Goal: Task Accomplishment & Management: Manage account settings

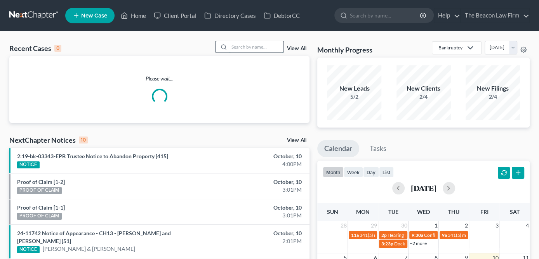
click at [234, 49] on input "search" at bounding box center [256, 46] width 54 height 11
click at [239, 46] on input "search" at bounding box center [256, 46] width 54 height 11
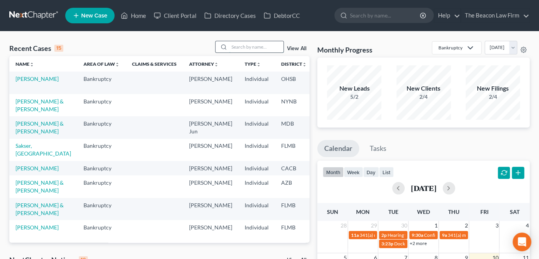
type input "m"
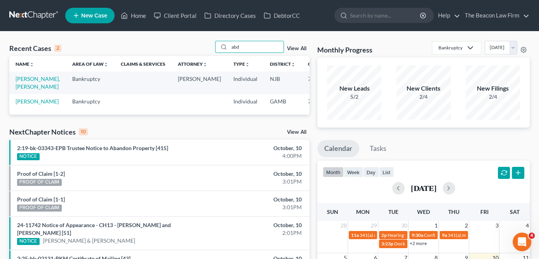
type input "abd"
click at [32, 82] on td "[PERSON_NAME], [PERSON_NAME]" at bounding box center [37, 82] width 57 height 22
click at [31, 84] on link "[PERSON_NAME], [PERSON_NAME]" at bounding box center [38, 82] width 44 height 14
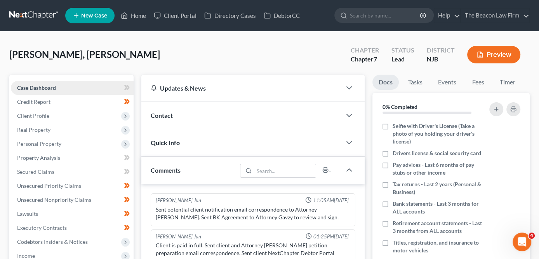
scroll to position [204, 0]
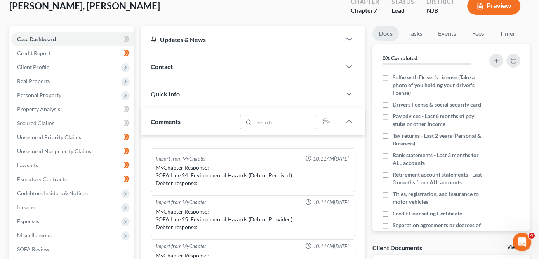
scroll to position [75, 0]
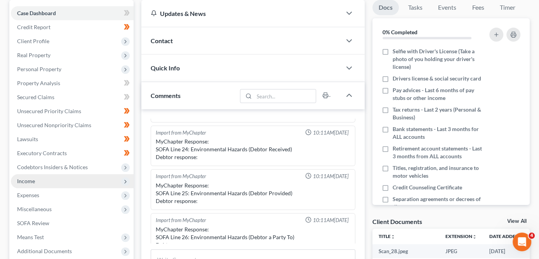
click at [65, 187] on span "Income" at bounding box center [72, 181] width 123 height 14
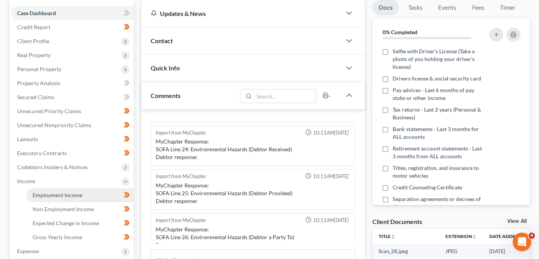
click at [63, 193] on span "Employment Income" at bounding box center [58, 195] width 50 height 7
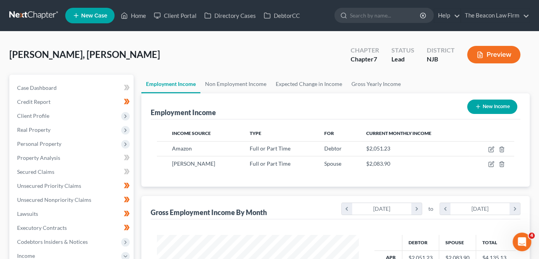
scroll to position [138, 218]
click at [244, 85] on link "Non Employment Income" at bounding box center [235, 84] width 71 height 19
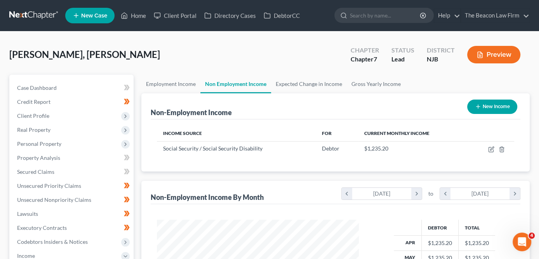
scroll to position [138, 218]
click at [321, 82] on link "Expected Change in Income" at bounding box center [309, 84] width 76 height 19
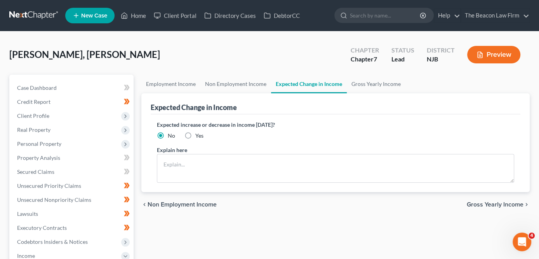
click at [195, 133] on span "Yes" at bounding box center [199, 135] width 8 height 7
click at [199, 133] on input "Yes" at bounding box center [201, 134] width 5 height 5
radio input "true"
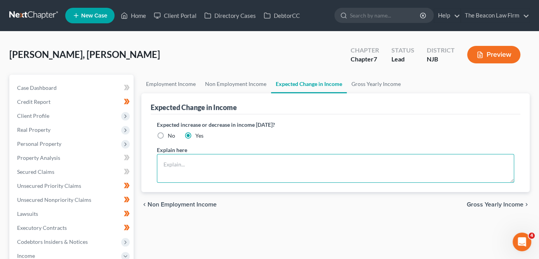
click at [195, 168] on textarea at bounding box center [335, 168] width 357 height 29
type textarea "Increase in social security benefit"
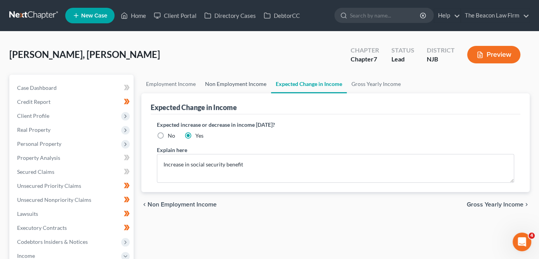
click at [225, 91] on link "Non Employment Income" at bounding box center [235, 84] width 71 height 19
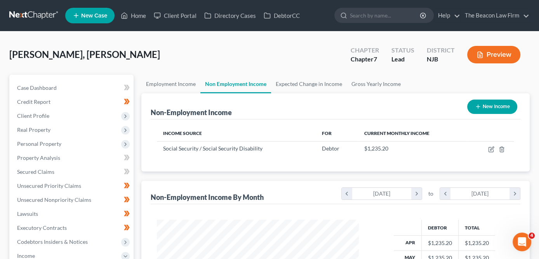
scroll to position [138, 218]
click at [178, 87] on link "Employment Income" at bounding box center [170, 84] width 59 height 19
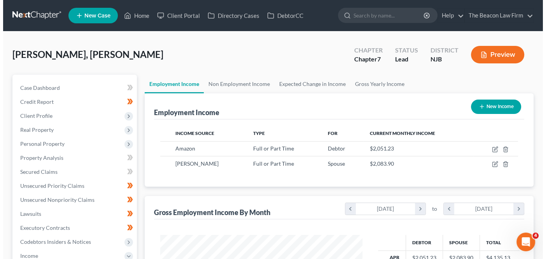
scroll to position [138, 218]
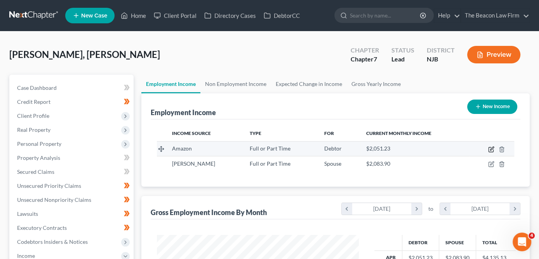
click at [493, 150] on icon "button" at bounding box center [491, 149] width 5 height 5
select select "0"
select select "33"
select select "3"
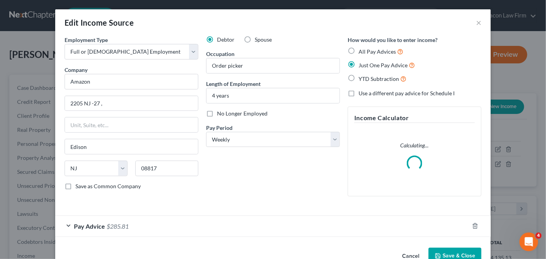
scroll to position [19, 0]
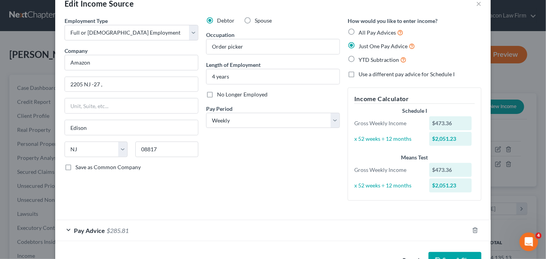
click at [129, 230] on div "Pay Advice $285.81" at bounding box center [261, 230] width 413 height 21
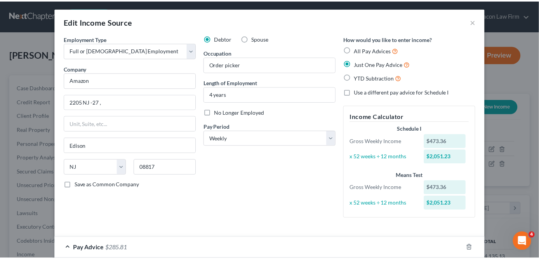
scroll to position [0, 0]
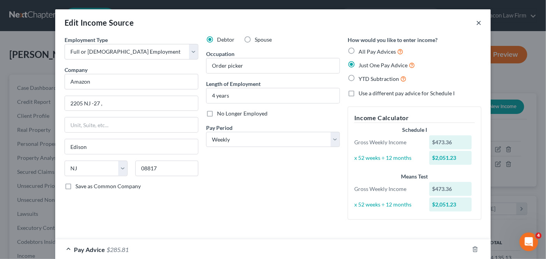
click at [477, 22] on button "×" at bounding box center [478, 22] width 5 height 9
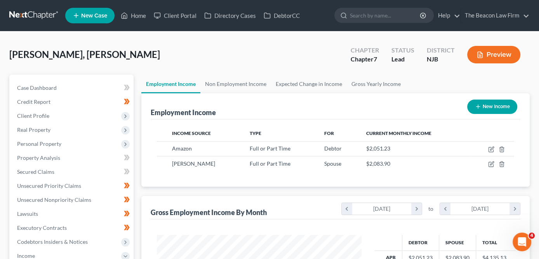
scroll to position [388418, 388339]
drag, startPoint x: 537, startPoint y: 103, endPoint x: 543, endPoint y: 122, distance: 19.2
click at [537, 124] on div "Mohamad, Abd Malek Upgraded Chapter Chapter 7 Status Lead District NJB Preview …" at bounding box center [269, 243] width 539 height 424
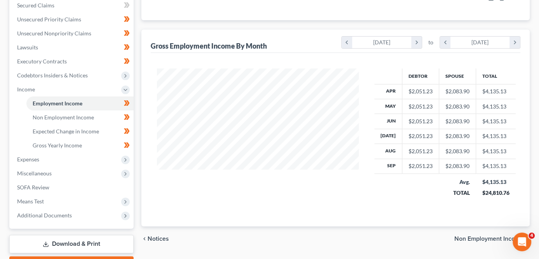
scroll to position [184, 0]
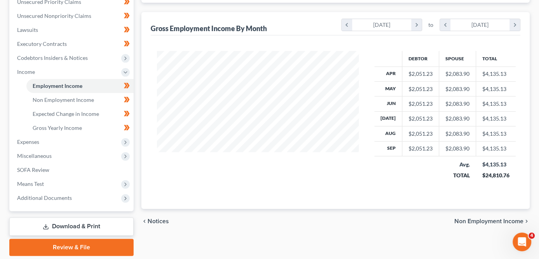
click at [78, 226] on link "Download & Print" at bounding box center [71, 226] width 124 height 18
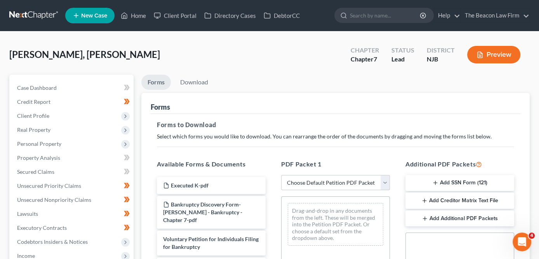
click at [305, 179] on select "Choose Default Petition PDF Packet Complete Bankruptcy Petition (all forms and …" at bounding box center [335, 183] width 109 height 16
select select "0"
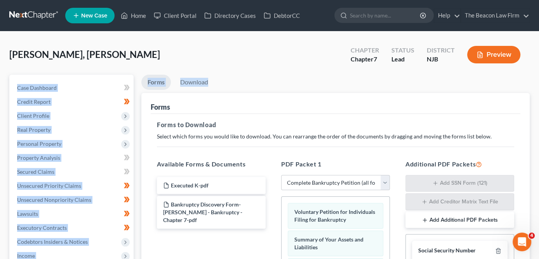
drag, startPoint x: 537, startPoint y: 71, endPoint x: 540, endPoint y: 85, distance: 14.6
click at [538, 87] on div "Mohamad, Abd Malek Upgraded Chapter Chapter 7 Status Lead District NJB Preview …" at bounding box center [269, 248] width 539 height 435
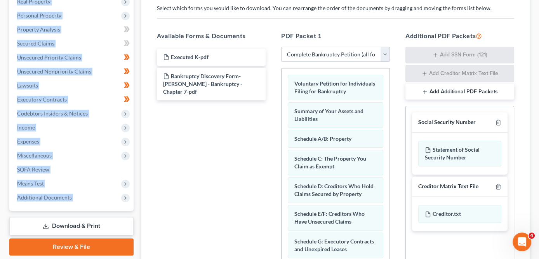
scroll to position [137, 0]
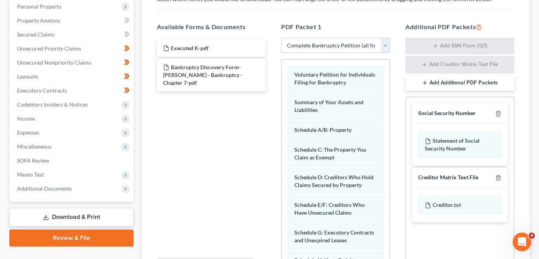
click at [212, 134] on div "Executed K-pdf Bankruptcy Discovery Form-Abd Malek Mohamad - Bankruptcy - Chapt…" at bounding box center [211, 145] width 121 height 214
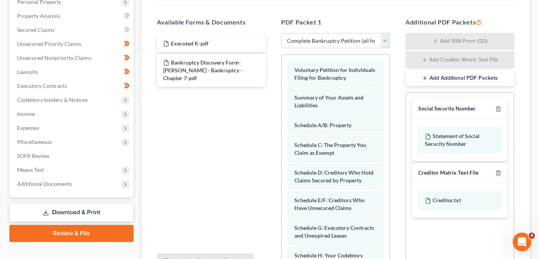
scroll to position [141, 0]
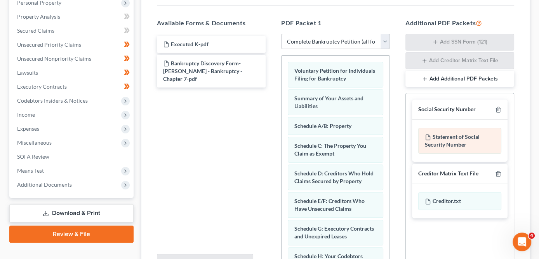
click at [476, 145] on div "Statement of Social Security Number" at bounding box center [459, 141] width 83 height 26
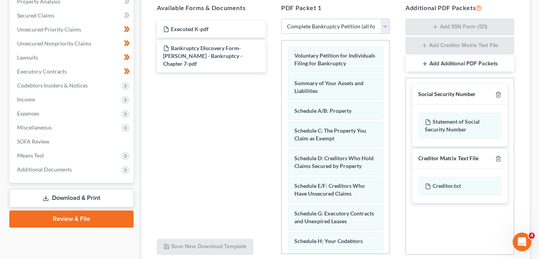
scroll to position [189, 0]
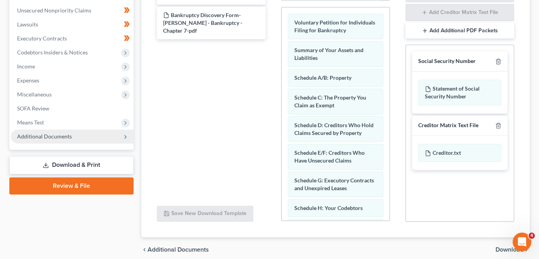
click at [96, 129] on span "Additional Documents" at bounding box center [72, 136] width 123 height 14
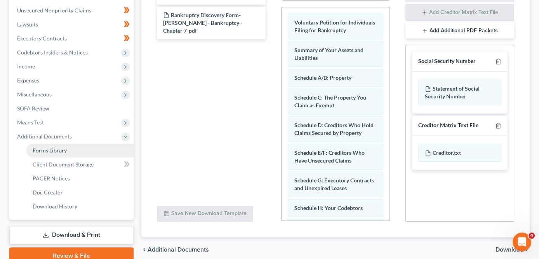
click at [91, 155] on link "Forms Library" at bounding box center [79, 150] width 107 height 14
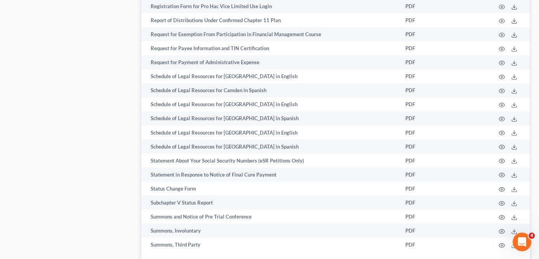
scroll to position [2524, 0]
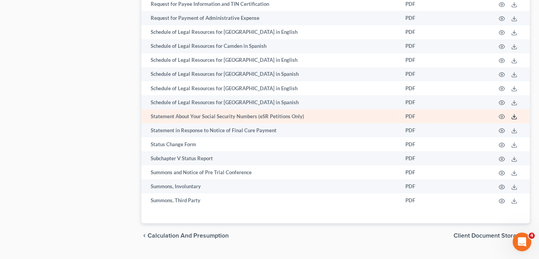
click at [512, 113] on icon at bounding box center [514, 116] width 6 height 6
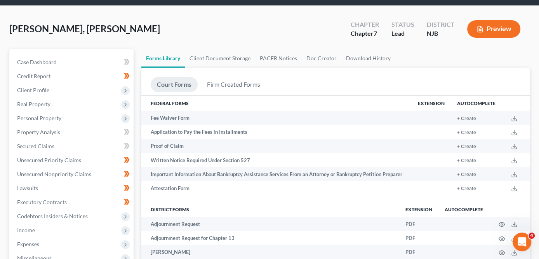
scroll to position [0, 0]
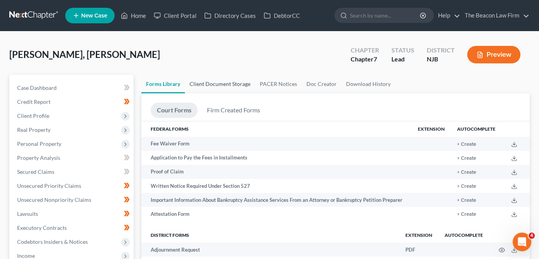
click at [218, 81] on link "Client Document Storage" at bounding box center [220, 84] width 70 height 19
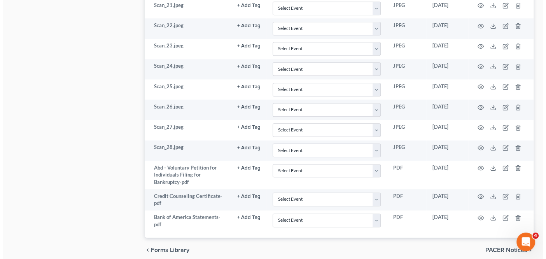
scroll to position [727, 0]
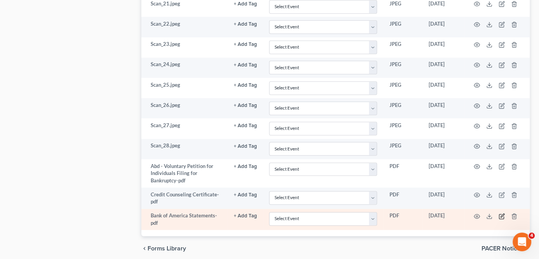
click at [502, 213] on icon "button" at bounding box center [502, 216] width 6 height 6
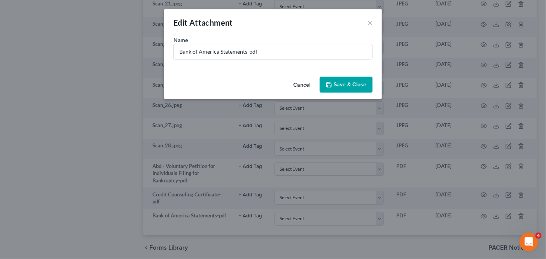
click at [306, 87] on button "Cancel" at bounding box center [302, 85] width 30 height 16
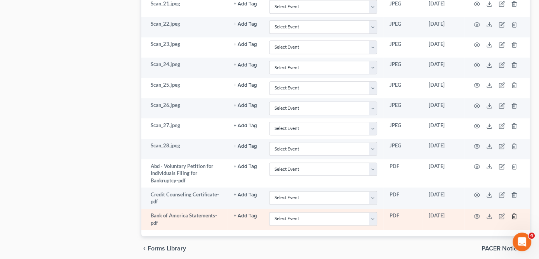
click at [515, 216] on line "button" at bounding box center [515, 217] width 0 height 2
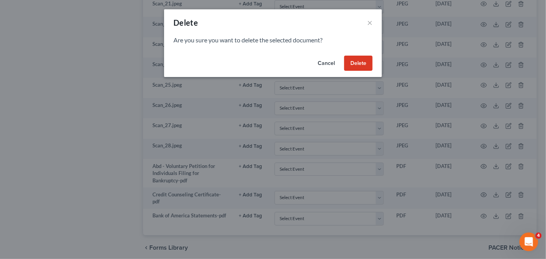
click at [358, 67] on button "Delete" at bounding box center [358, 64] width 28 height 16
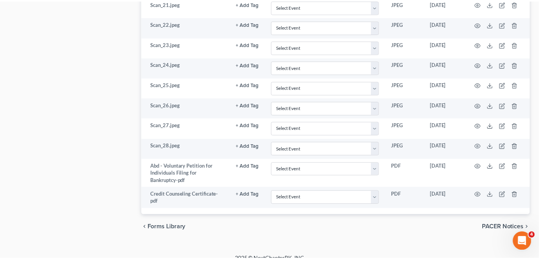
scroll to position [724, 0]
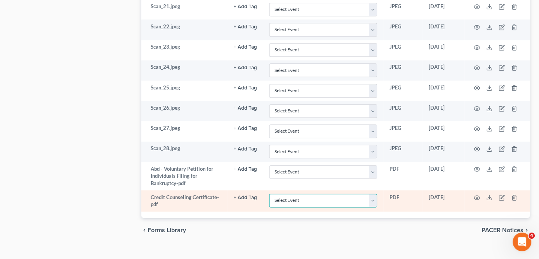
click at [317, 194] on select "Select Event 20 Largest Unsecured Creditors Amended Attorney Compensation State…" at bounding box center [323, 201] width 108 height 14
select select "9"
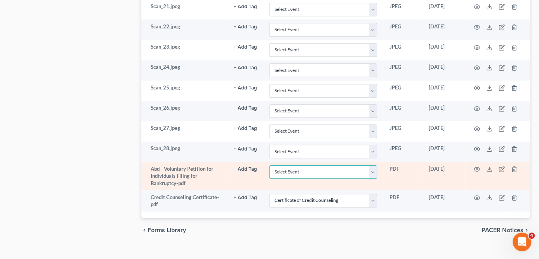
click at [331, 165] on select "Select Event 20 Largest Unsecured Creditors Amended Attorney Compensation State…" at bounding box center [323, 172] width 108 height 14
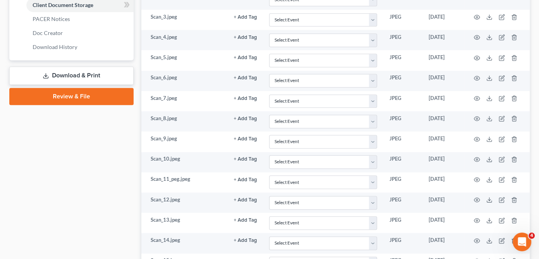
scroll to position [281, 0]
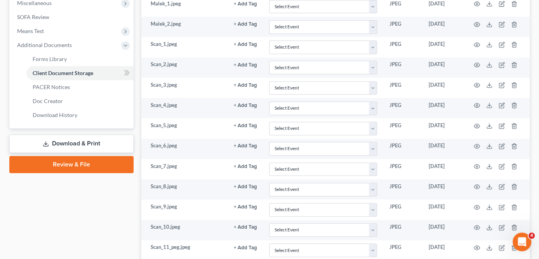
click at [107, 145] on link "Download & Print" at bounding box center [71, 143] width 124 height 18
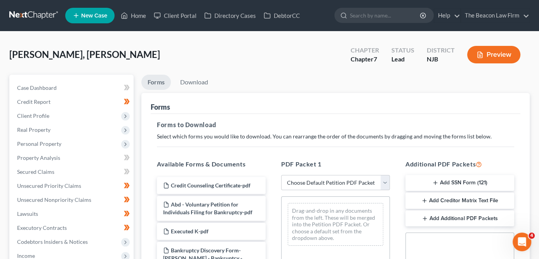
click at [493, 178] on button "Add SSN Form (121)" at bounding box center [460, 183] width 109 height 16
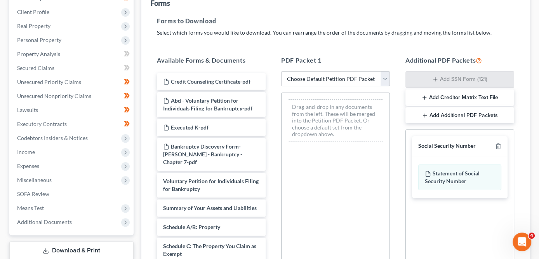
scroll to position [105, 0]
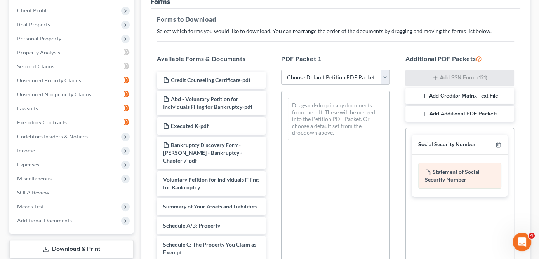
click at [482, 177] on div "Statement of Social Security Number" at bounding box center [459, 176] width 83 height 26
click at [481, 177] on div "Statement of Social Security Number" at bounding box center [459, 176] width 83 height 26
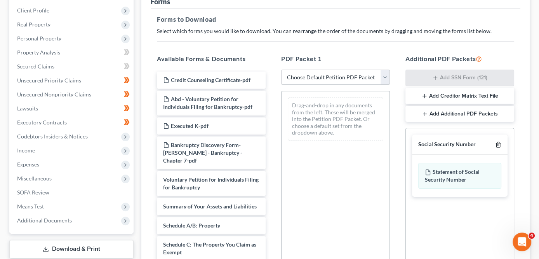
click at [497, 143] on icon "button" at bounding box center [498, 144] width 3 height 5
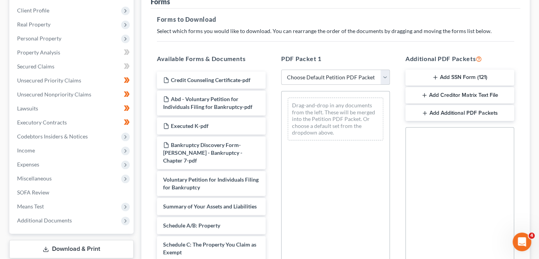
click at [324, 73] on select "Choose Default Petition PDF Packet Complete Bankruptcy Petition (all forms and …" at bounding box center [335, 78] width 109 height 16
select select "0"
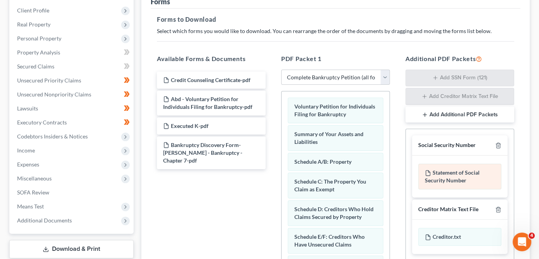
click at [438, 165] on div "Statement of Social Security Number" at bounding box center [459, 177] width 83 height 26
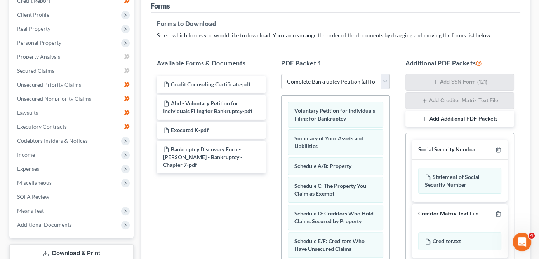
scroll to position [64, 0]
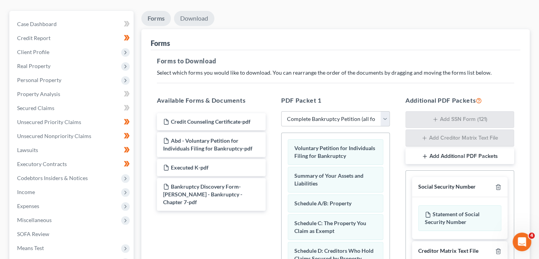
click at [199, 15] on link "Download" at bounding box center [194, 18] width 40 height 15
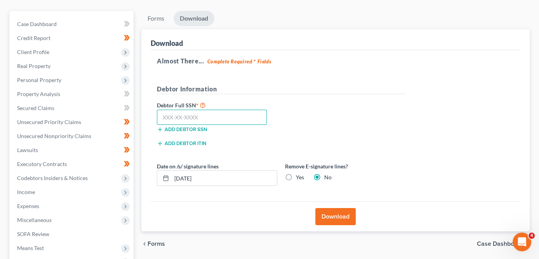
click at [233, 119] on input "text" at bounding box center [212, 118] width 110 height 16
type input "146-19-7132"
click at [329, 210] on button "Download" at bounding box center [336, 216] width 40 height 17
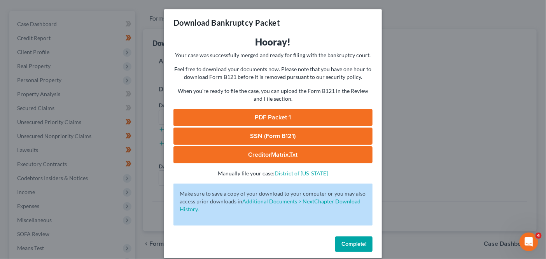
click at [327, 115] on link "PDF Packet 1" at bounding box center [272, 117] width 199 height 17
click at [386, 61] on div "Download Bankruptcy Packet Hooray! Your case was successfully merged and ready …" at bounding box center [273, 129] width 546 height 259
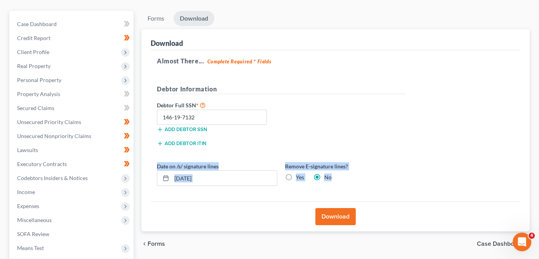
drag, startPoint x: 539, startPoint y: 129, endPoint x: 543, endPoint y: 171, distance: 42.2
click at [538, 188] on div "Mohamad, Abd Malek Upgraded Chapter Chapter 7 Status Lead District NJB Preview …" at bounding box center [269, 152] width 539 height 368
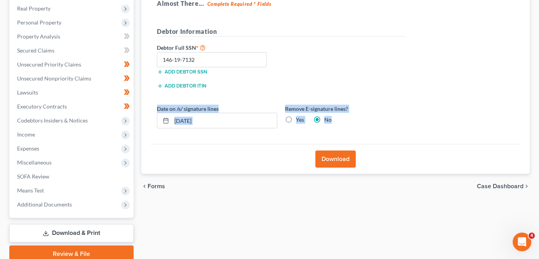
scroll to position [153, 0]
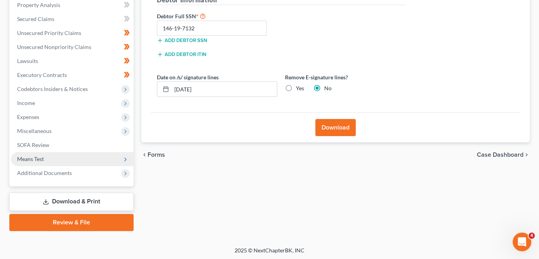
click at [78, 157] on span "Means Test" at bounding box center [72, 159] width 123 height 14
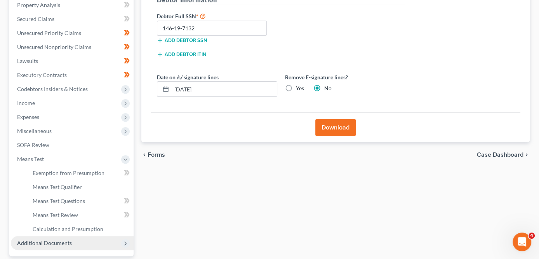
click at [68, 240] on span "Additional Documents" at bounding box center [44, 242] width 55 height 7
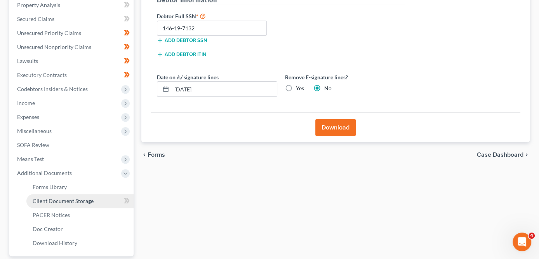
click at [85, 198] on span "Client Document Storage" at bounding box center [63, 200] width 61 height 7
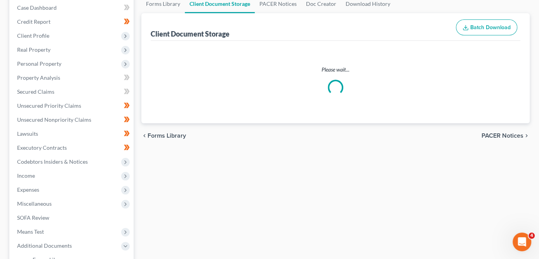
scroll to position [2, 0]
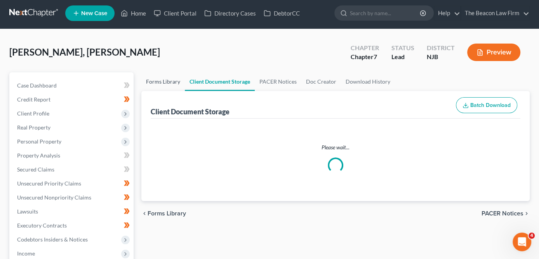
click at [166, 85] on link "Forms Library" at bounding box center [163, 81] width 44 height 19
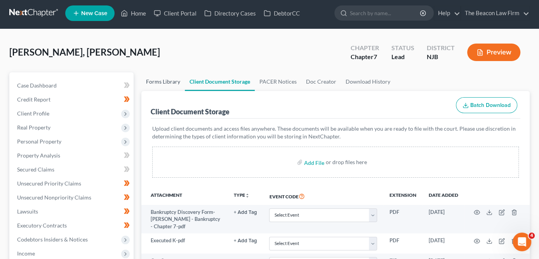
click at [160, 84] on link "Forms Library" at bounding box center [163, 81] width 44 height 19
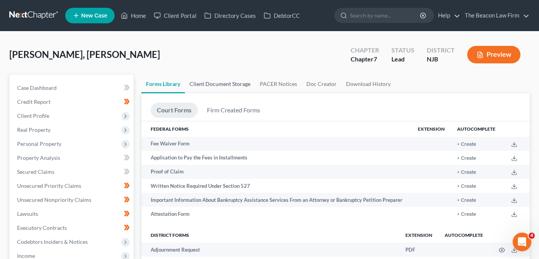
click at [234, 84] on link "Client Document Storage" at bounding box center [220, 84] width 70 height 19
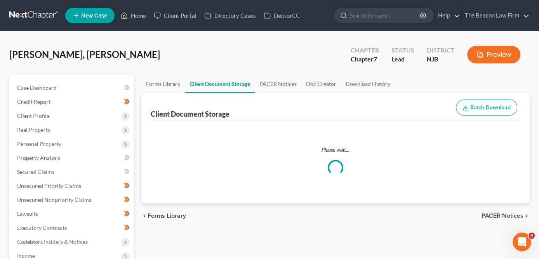
select select "9"
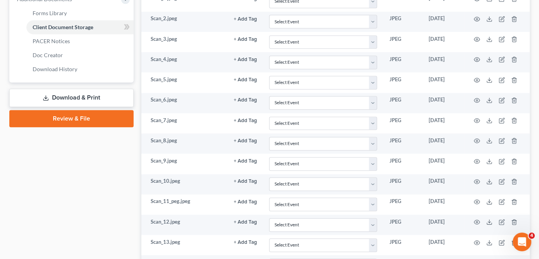
scroll to position [725, 0]
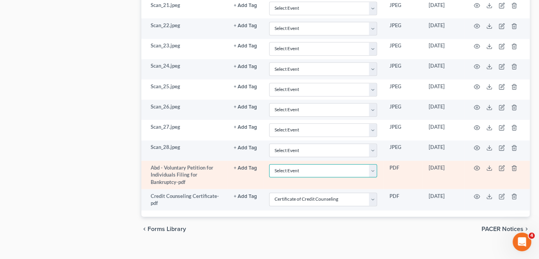
click at [329, 165] on select "Select Event 20 Largest Unsecured Creditors Amended Attorney Compensation State…" at bounding box center [323, 171] width 108 height 14
click at [479, 166] on icon "button" at bounding box center [477, 168] width 6 height 4
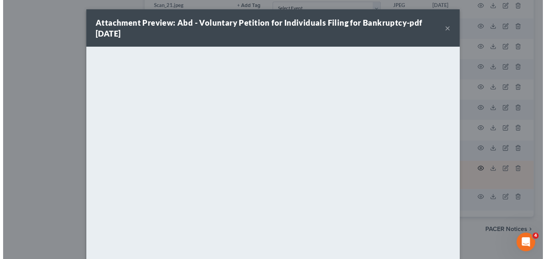
scroll to position [724, 0]
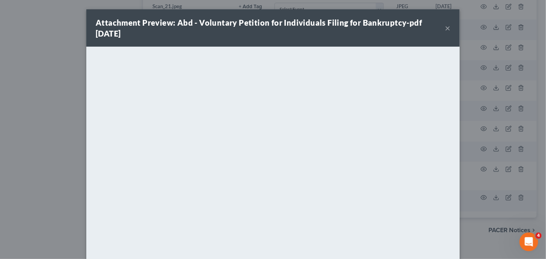
click at [445, 26] on button "×" at bounding box center [447, 27] width 5 height 9
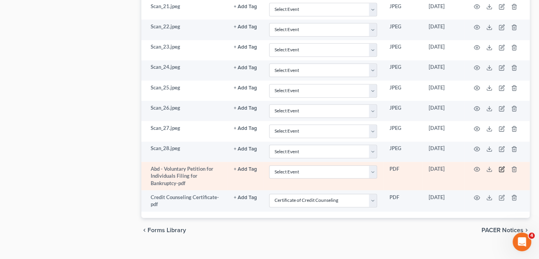
click at [502, 166] on icon "button" at bounding box center [502, 169] width 6 height 6
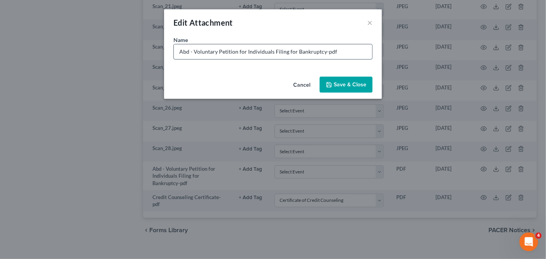
click at [322, 53] on input "Abd - Voluntary Petition for Individuals Filing for Bankruptcy-pdf" at bounding box center [273, 51] width 198 height 15
click at [321, 54] on input "Abd - Voluntary Petition for Individuals Filing for Bankruptcy-pdf" at bounding box center [273, 51] width 198 height 15
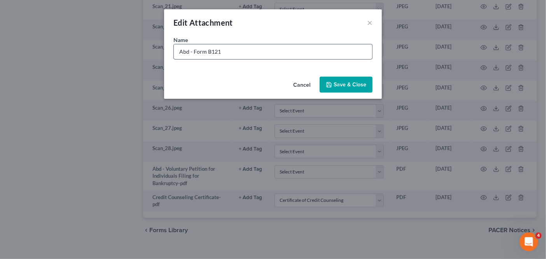
type input "Abd - Form B121"
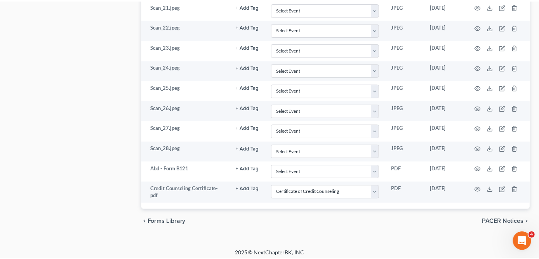
scroll to position [716, 0]
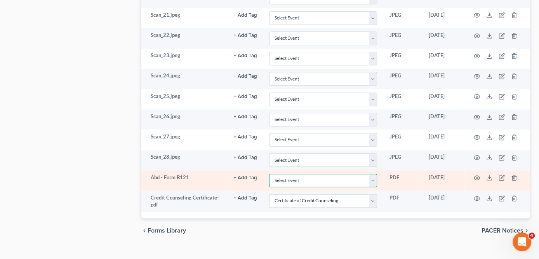
click at [335, 174] on select "Select Event 20 Largest Unsecured Creditors Amended Attorney Compensation State…" at bounding box center [323, 181] width 108 height 14
click at [474, 174] on icon "button" at bounding box center [477, 177] width 6 height 6
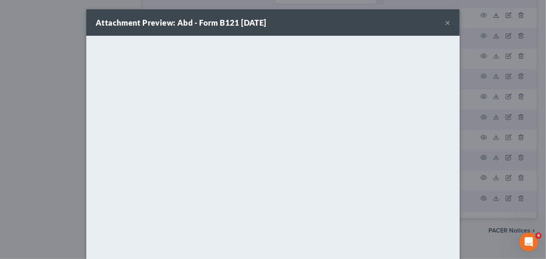
click at [445, 23] on button "×" at bounding box center [447, 22] width 5 height 9
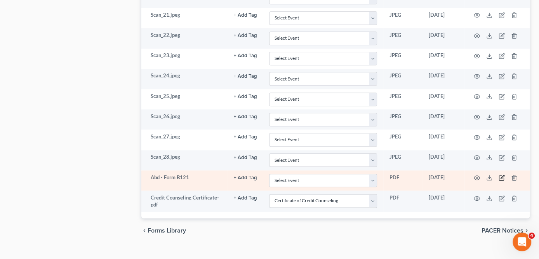
click at [503, 174] on icon "button" at bounding box center [502, 177] width 6 height 6
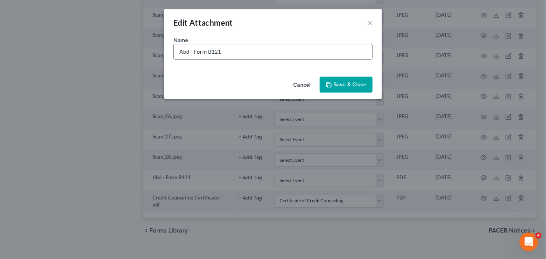
click at [210, 52] on input "Abd - Form B121" at bounding box center [273, 51] width 198 height 15
type input "Abd - Form 121"
click at [333, 86] on button "Save & Close" at bounding box center [345, 85] width 53 height 16
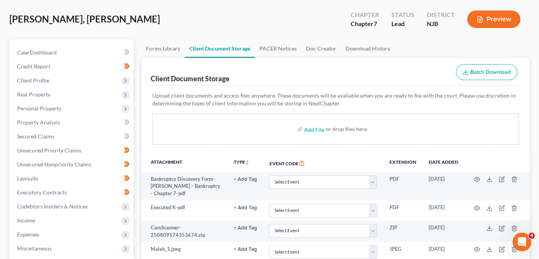
scroll to position [0, 0]
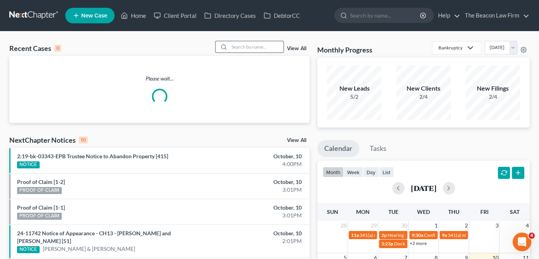
click at [268, 47] on input "search" at bounding box center [256, 46] width 54 height 11
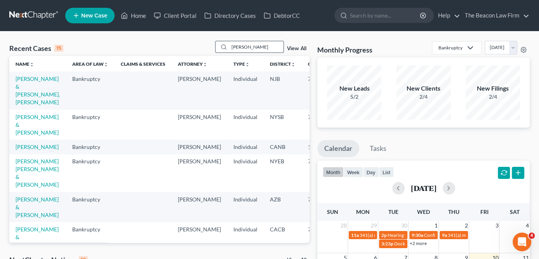
click at [263, 43] on input "[PERSON_NAME]" at bounding box center [256, 46] width 54 height 11
click at [263, 47] on input "[PERSON_NAME]" at bounding box center [256, 46] width 54 height 11
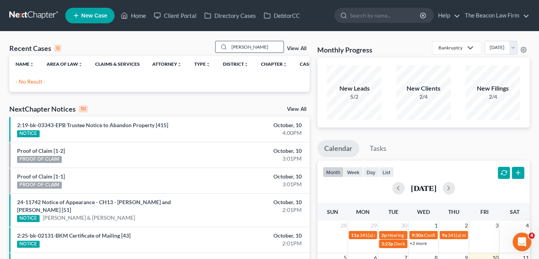
click at [249, 50] on input "[PERSON_NAME]" at bounding box center [256, 46] width 54 height 11
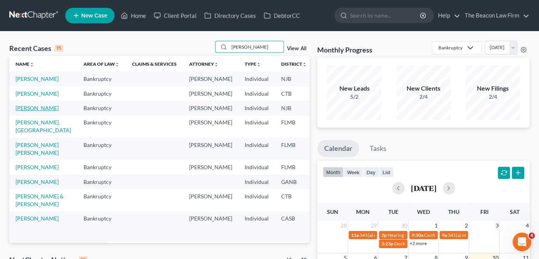
type input "[PERSON_NAME]"
click at [21, 111] on link "[PERSON_NAME]" at bounding box center [37, 108] width 43 height 7
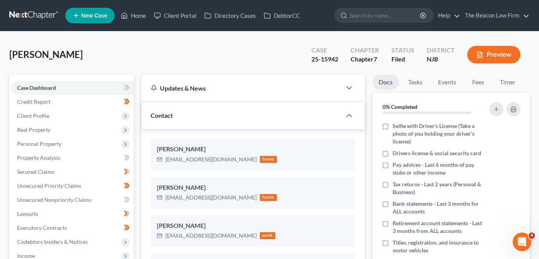
scroll to position [250, 0]
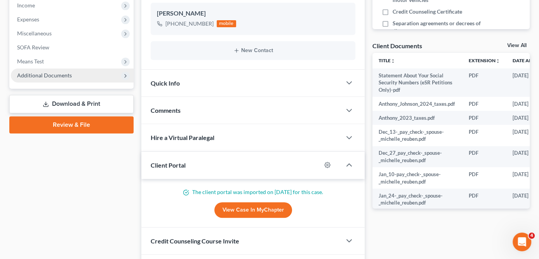
click at [98, 73] on span "Additional Documents" at bounding box center [72, 75] width 123 height 14
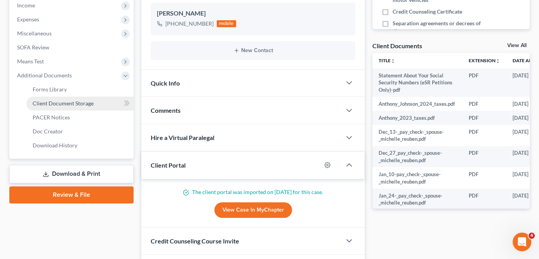
click at [93, 98] on link "Client Document Storage" at bounding box center [79, 103] width 107 height 14
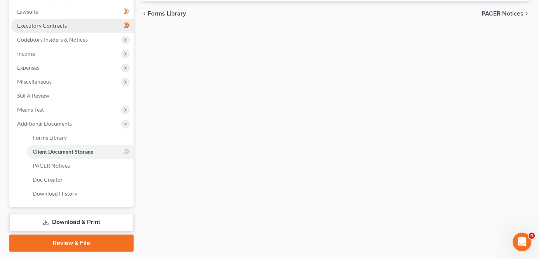
scroll to position [52, 0]
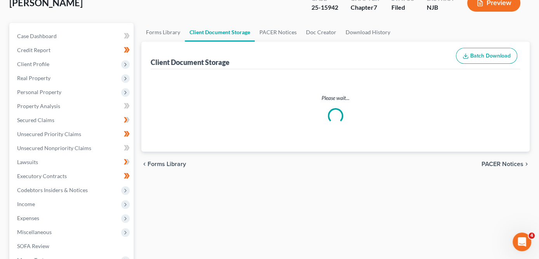
select select "9"
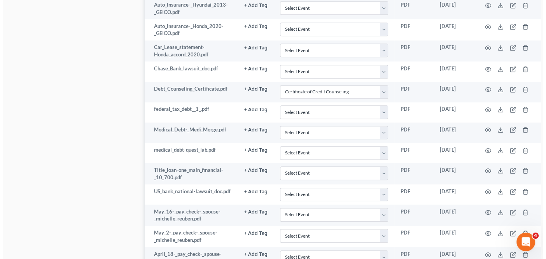
scroll to position [968, 0]
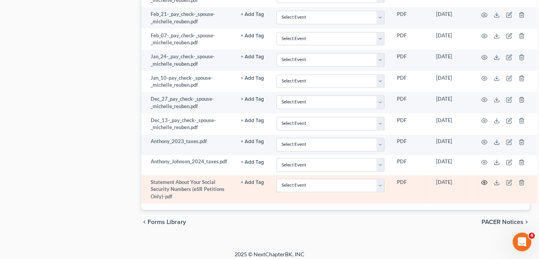
click at [486, 180] on icon "button" at bounding box center [484, 182] width 6 height 6
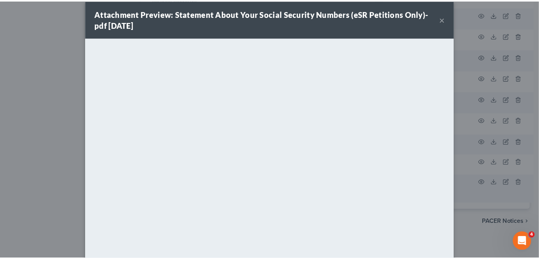
scroll to position [0, 0]
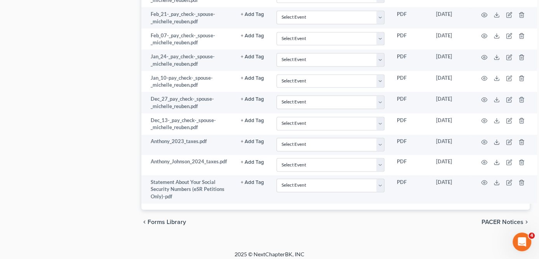
drag, startPoint x: 540, startPoint y: 154, endPoint x: 530, endPoint y: 206, distance: 53.4
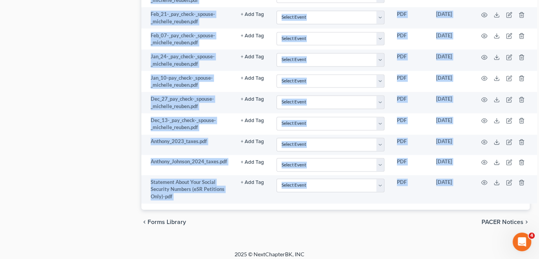
drag, startPoint x: 539, startPoint y: 210, endPoint x: 543, endPoint y: 178, distance: 31.8
